Goal: Task Accomplishment & Management: Use online tool/utility

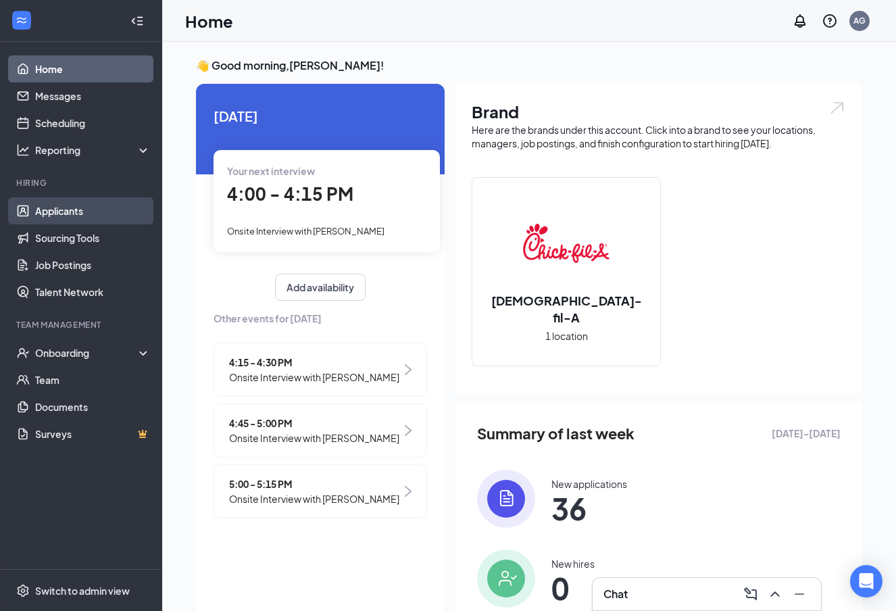
click at [76, 219] on link "Applicants" at bounding box center [93, 210] width 116 height 27
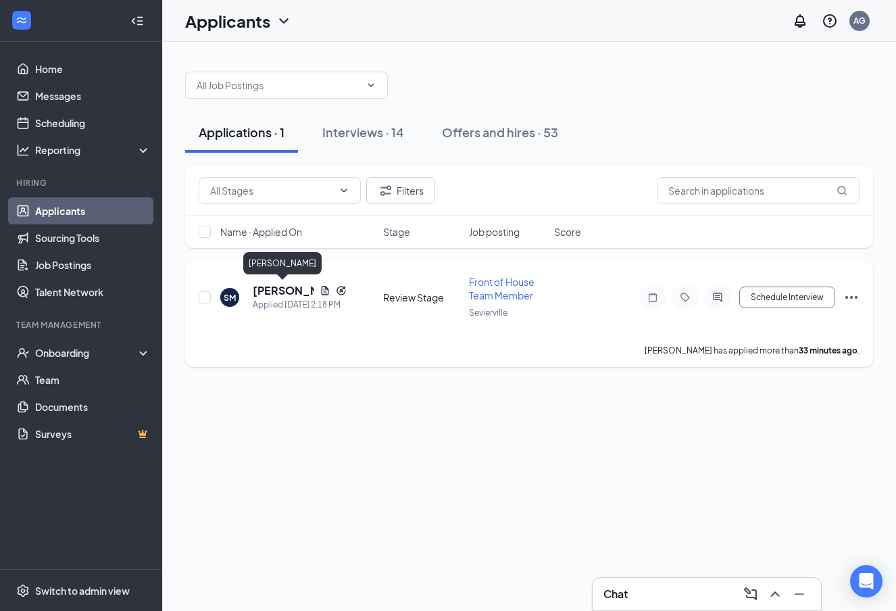
click at [281, 290] on h5 "[PERSON_NAME]" at bounding box center [283, 290] width 61 height 15
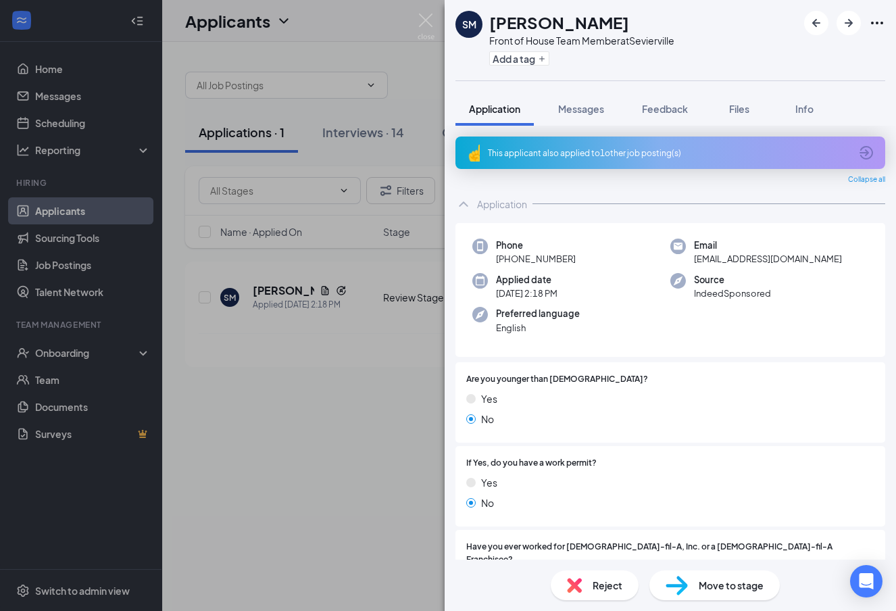
click at [632, 152] on div "This applicant also applied to 1 other job posting(s)" at bounding box center [669, 152] width 362 height 11
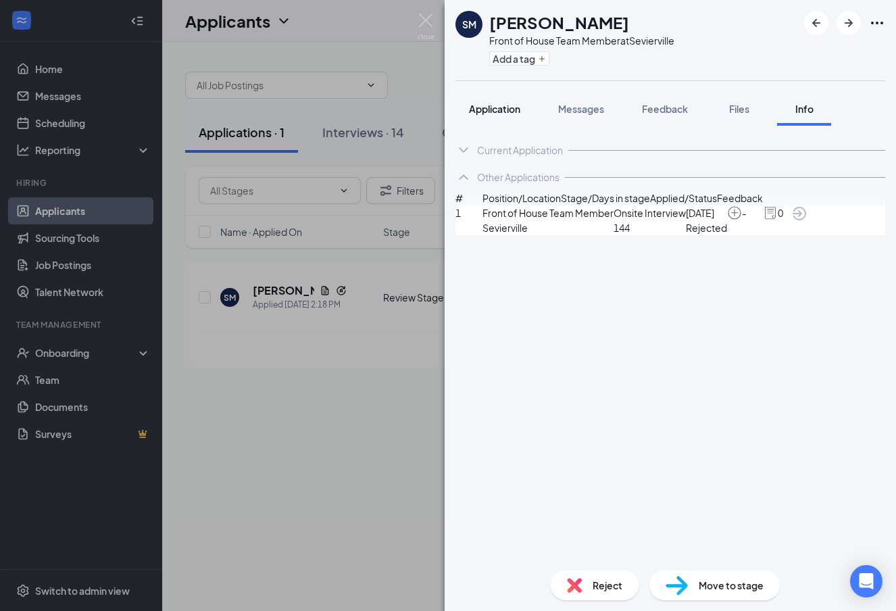
click at [520, 100] on button "Application" at bounding box center [494, 109] width 78 height 34
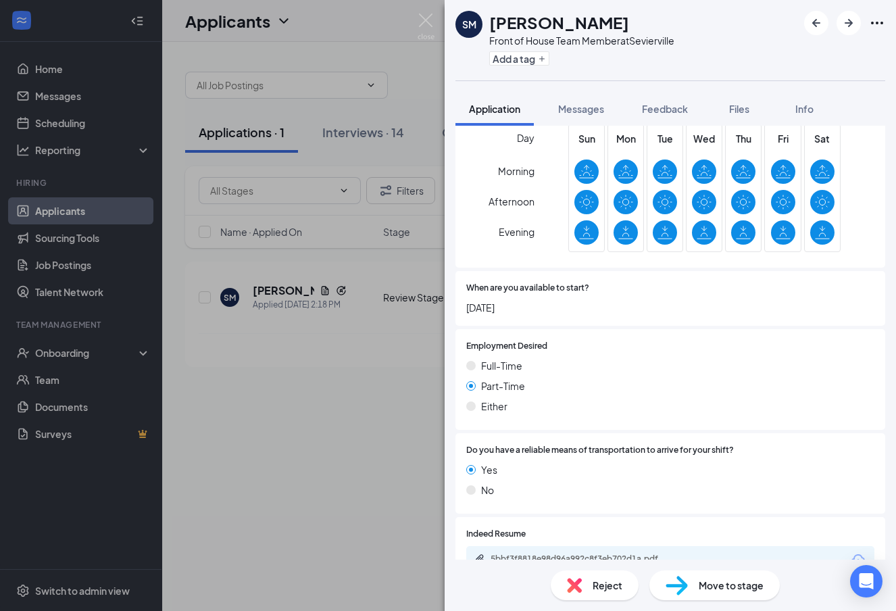
scroll to position [755, 0]
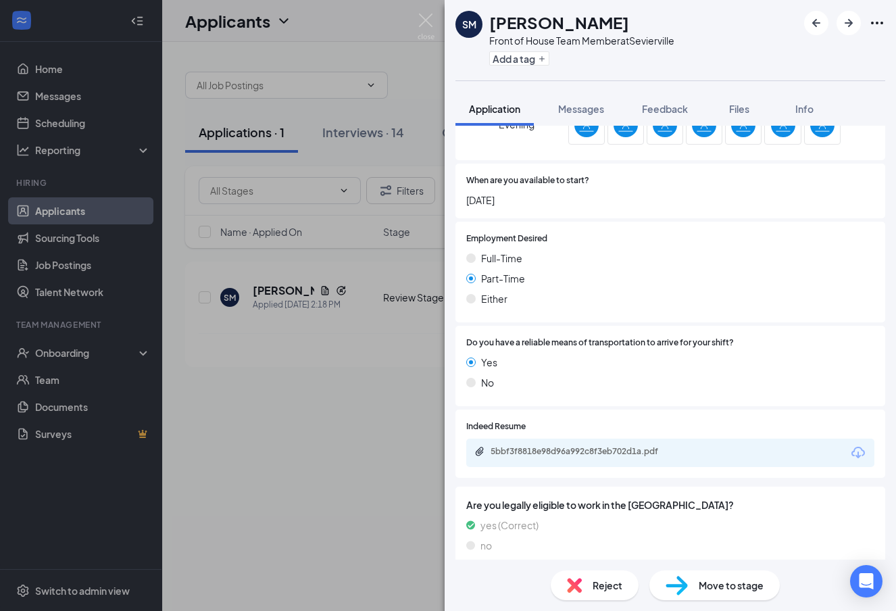
click at [678, 574] on div "Move to stage" at bounding box center [714, 585] width 130 height 30
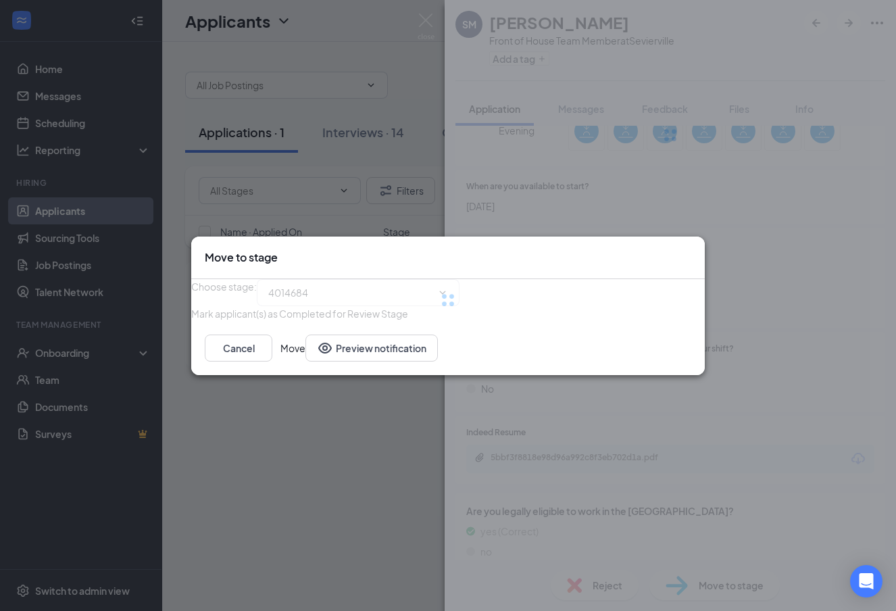
type input "Onsite Interview (next stage)"
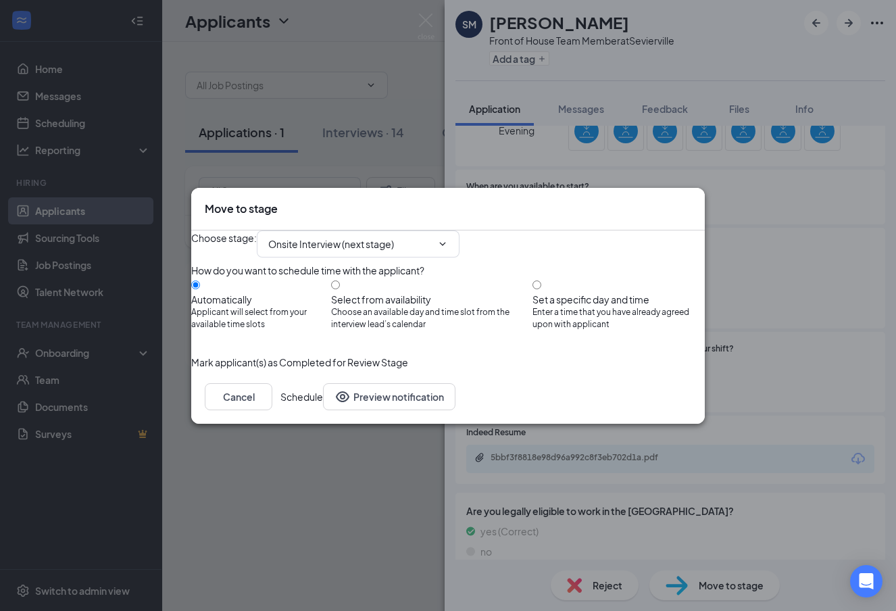
click at [323, 410] on button "Schedule" at bounding box center [301, 396] width 43 height 27
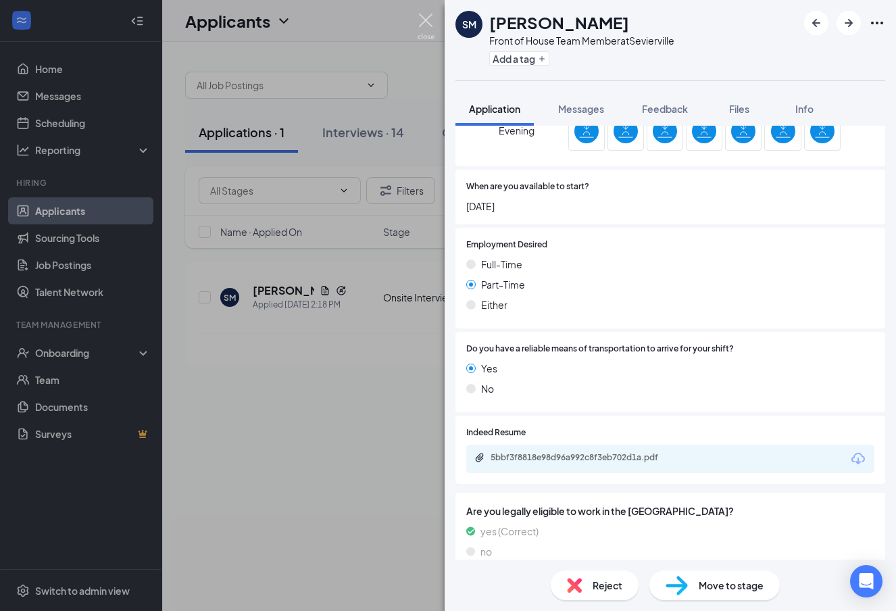
click at [433, 29] on img at bounding box center [426, 27] width 17 height 26
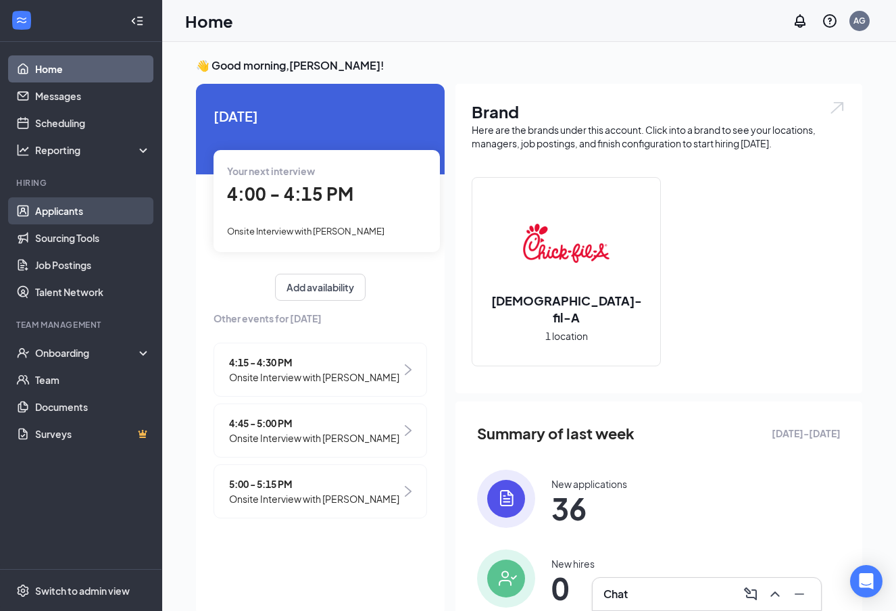
click at [70, 205] on link "Applicants" at bounding box center [93, 210] width 116 height 27
